Goal: Navigation & Orientation: Find specific page/section

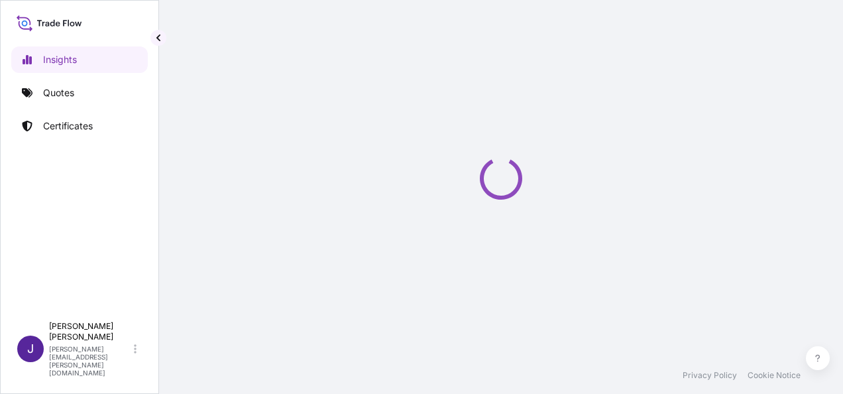
select select "2025"
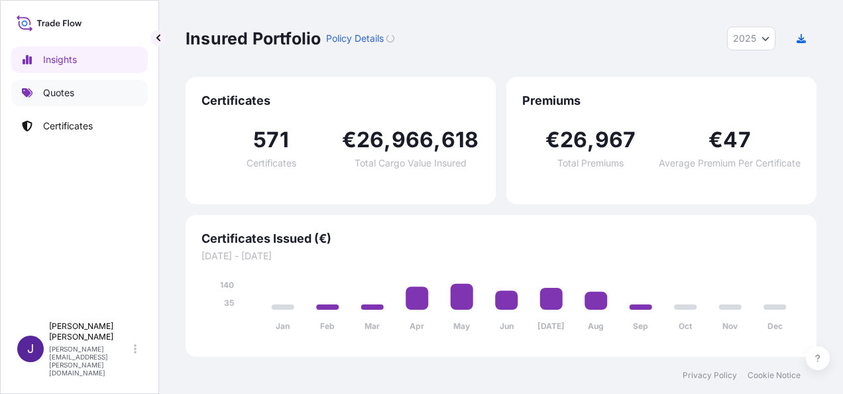
click at [52, 90] on p "Quotes" at bounding box center [58, 92] width 31 height 13
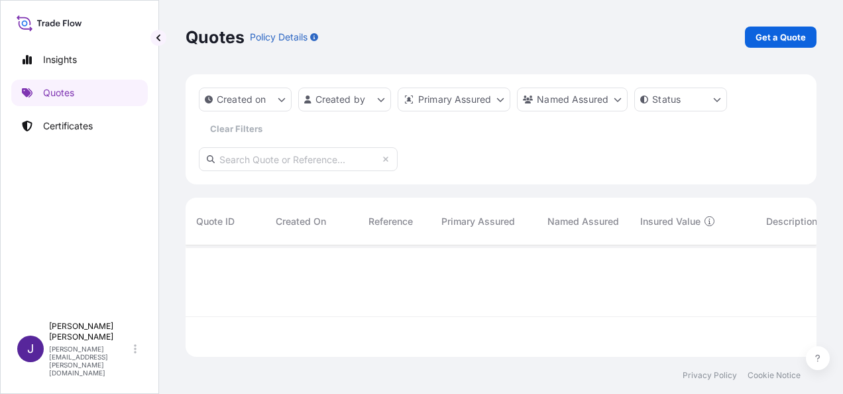
scroll to position [148, 620]
